Goal: Transaction & Acquisition: Purchase product/service

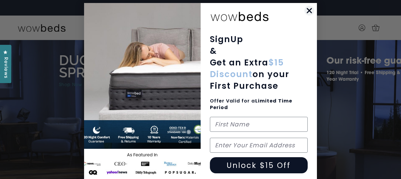
click at [308, 13] on circle "Close dialog" at bounding box center [309, 11] width 10 height 10
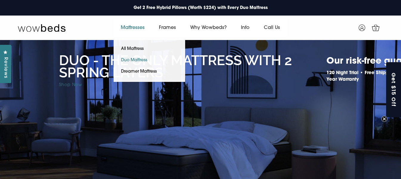
click at [129, 61] on link "Duo Mattress" at bounding box center [134, 60] width 41 height 11
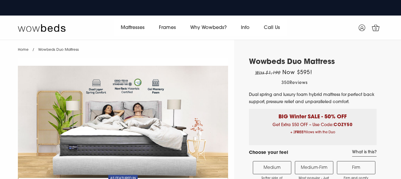
select select "Medium-Firm"
select select "Queen"
